Goal: Communication & Community: Participate in discussion

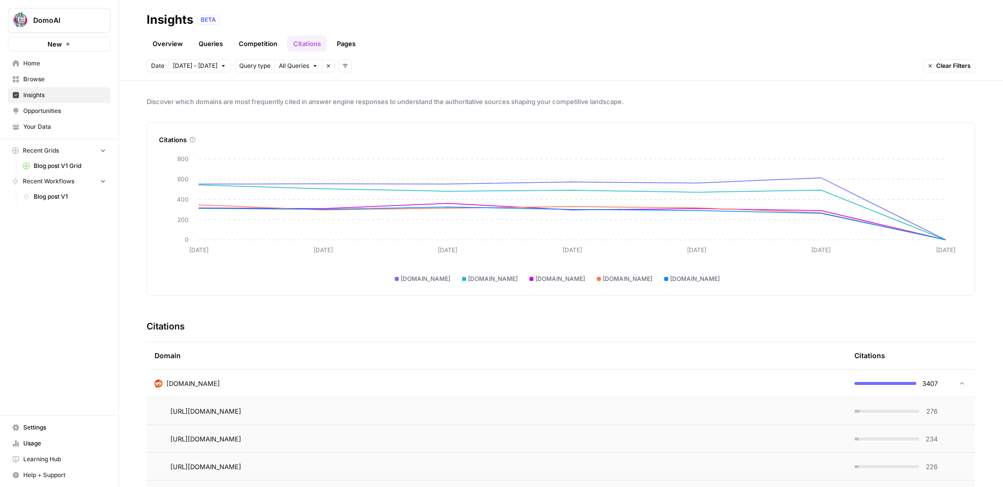
click at [53, 108] on span "Opportunities" at bounding box center [64, 110] width 83 height 9
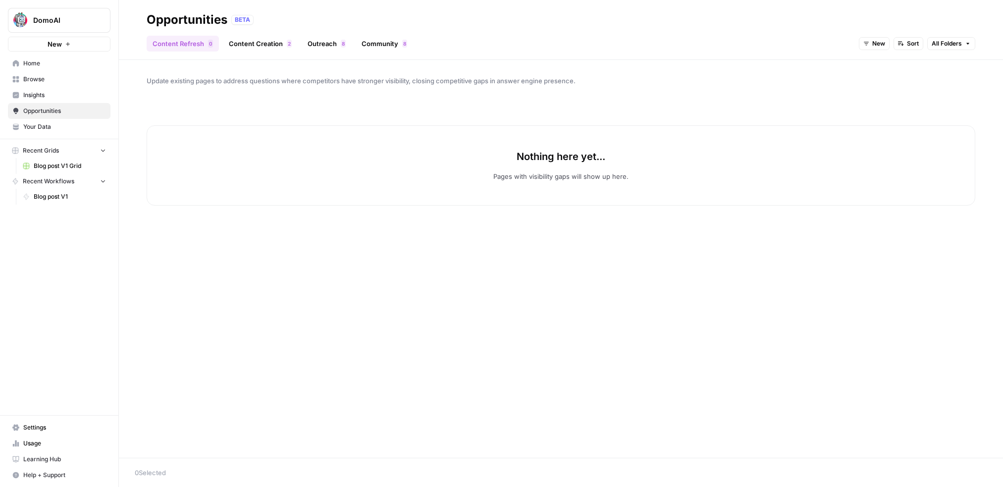
click at [326, 44] on link "Outreach 8" at bounding box center [327, 44] width 50 height 16
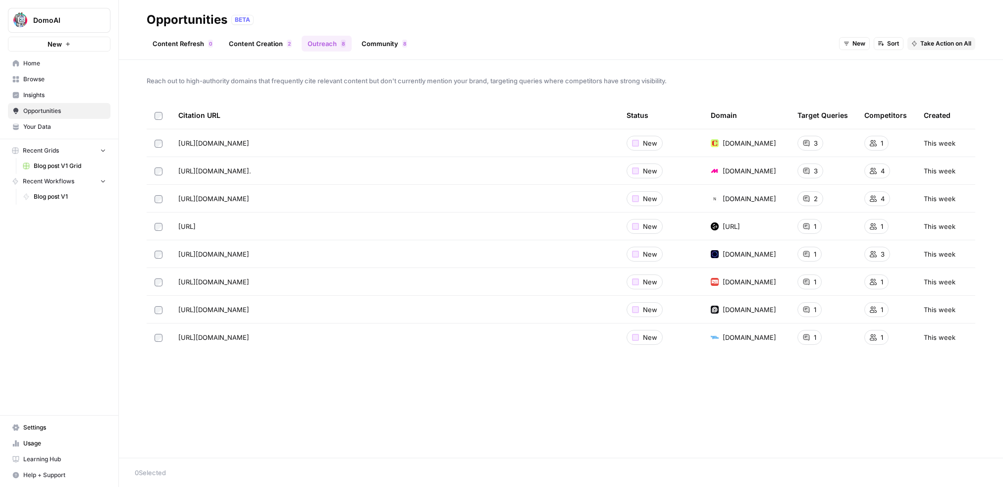
click at [408, 41] on link "Community 8" at bounding box center [384, 44] width 57 height 16
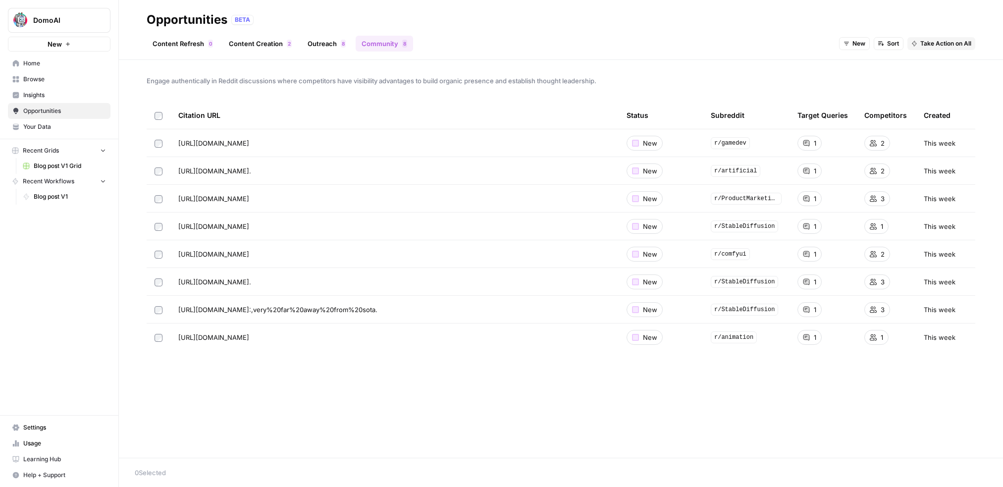
click at [405, 39] on link "Community 8" at bounding box center [384, 44] width 57 height 16
click at [446, 419] on div "Engage authentically in Reddit discussions where competitors have visibility ad…" at bounding box center [561, 259] width 884 height 398
click at [311, 41] on link "Outreach 8" at bounding box center [327, 44] width 50 height 16
